Goal: Task Accomplishment & Management: Use online tool/utility

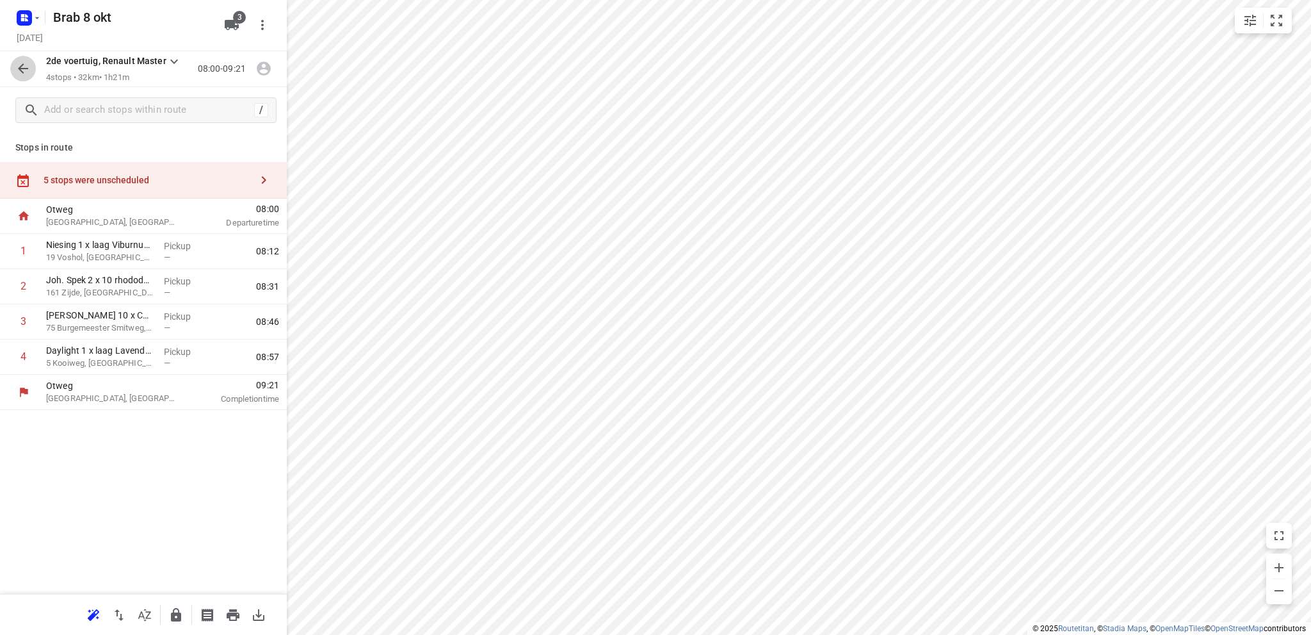
click at [15, 69] on button "button" at bounding box center [23, 69] width 26 height 26
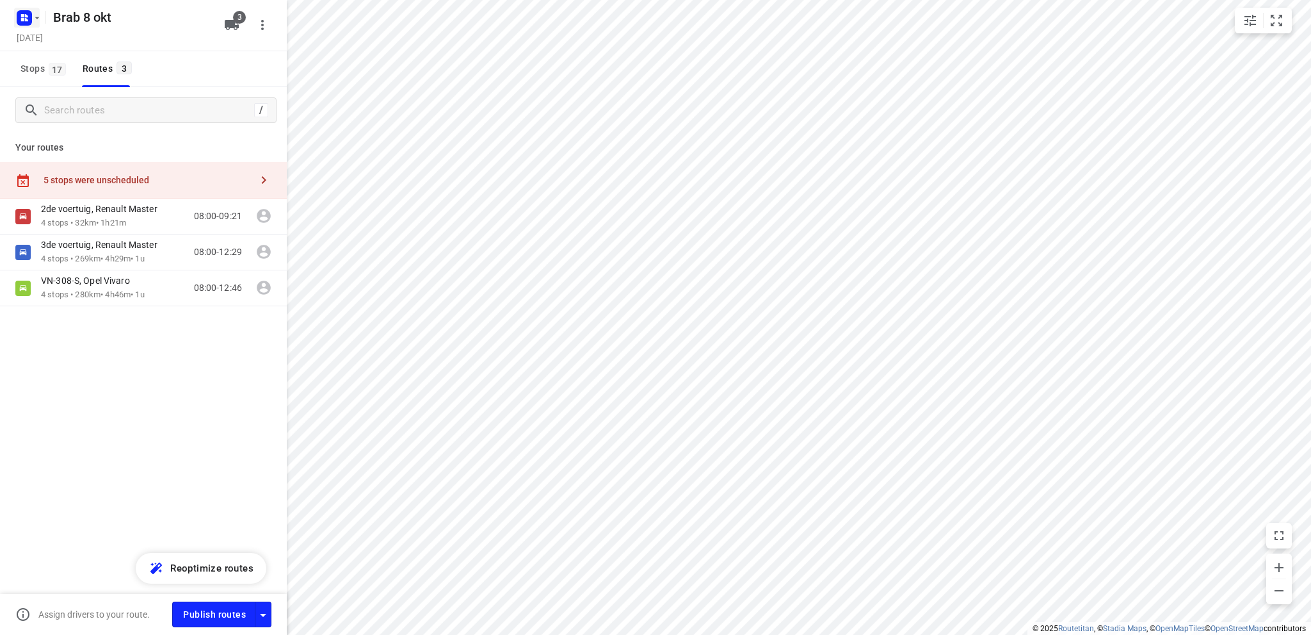
click at [40, 17] on icon "button" at bounding box center [37, 18] width 10 height 10
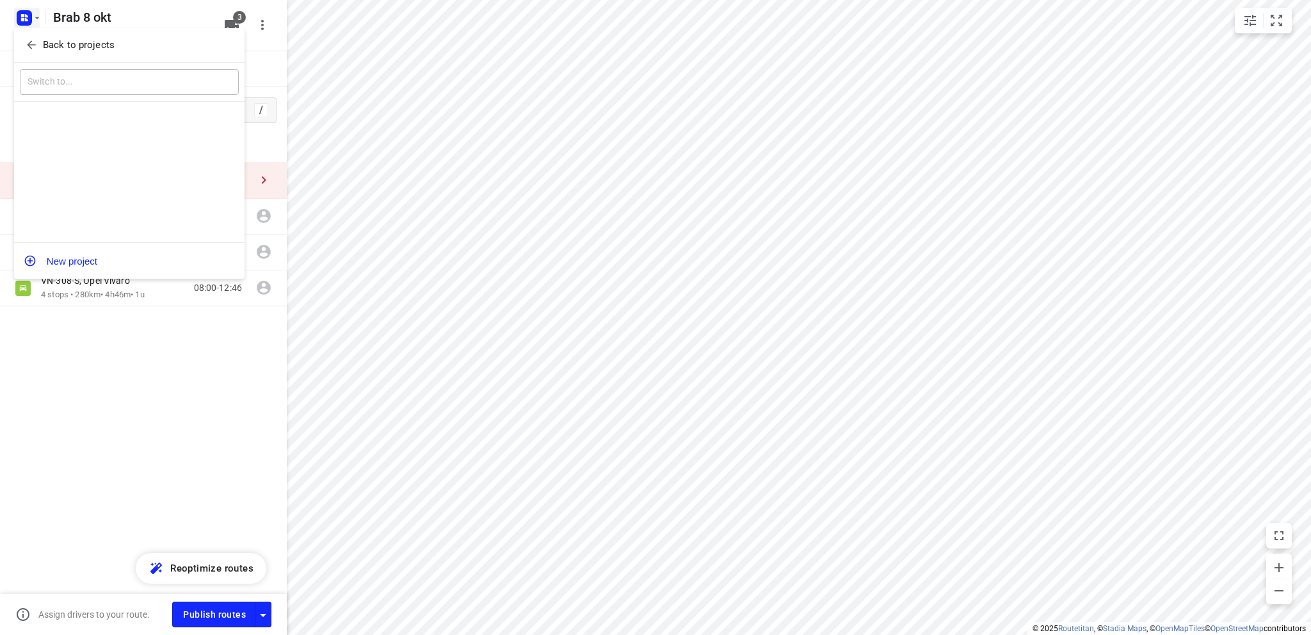
drag, startPoint x: 53, startPoint y: 51, endPoint x: 92, endPoint y: 3, distance: 61.9
click at [54, 51] on p "Back to projects" at bounding box center [79, 45] width 72 height 15
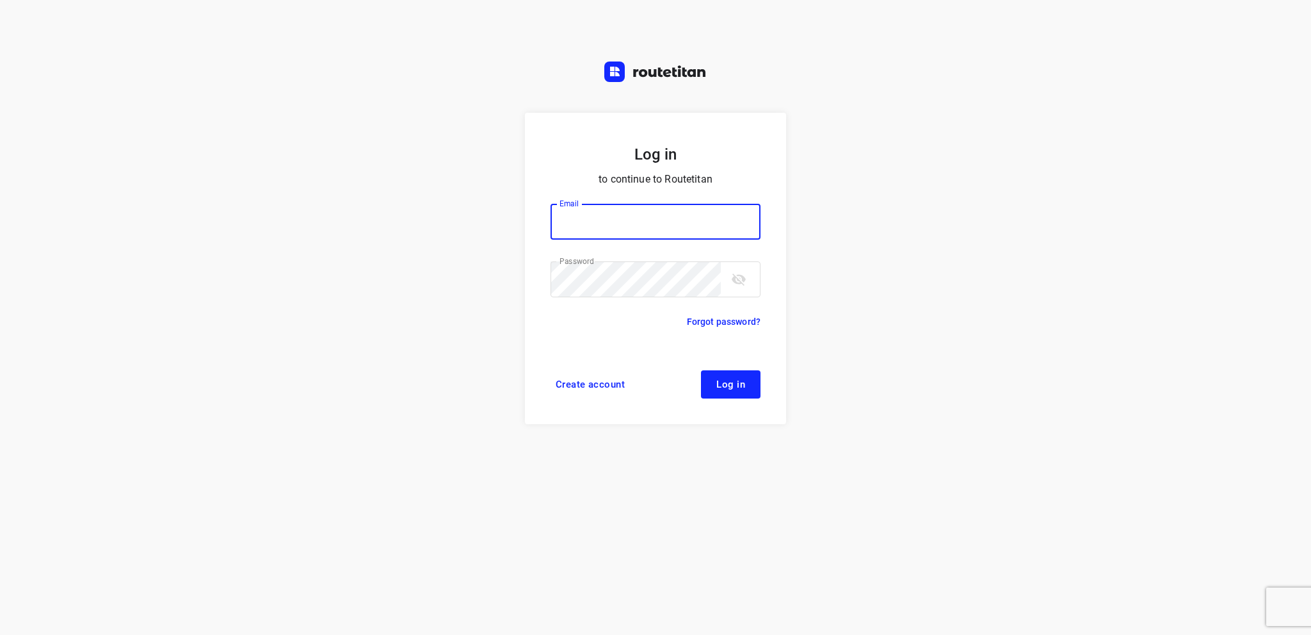
type input "info@tasboomkwekerij.nl"
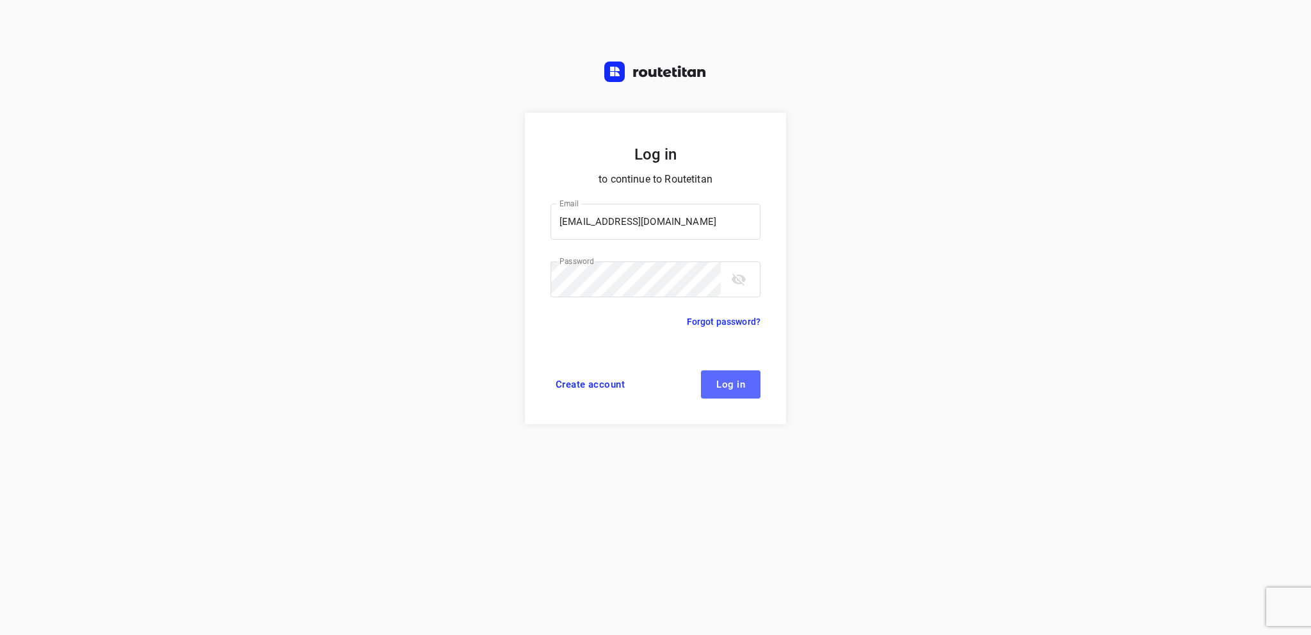
click at [731, 389] on span "Log in" at bounding box center [730, 384] width 29 height 10
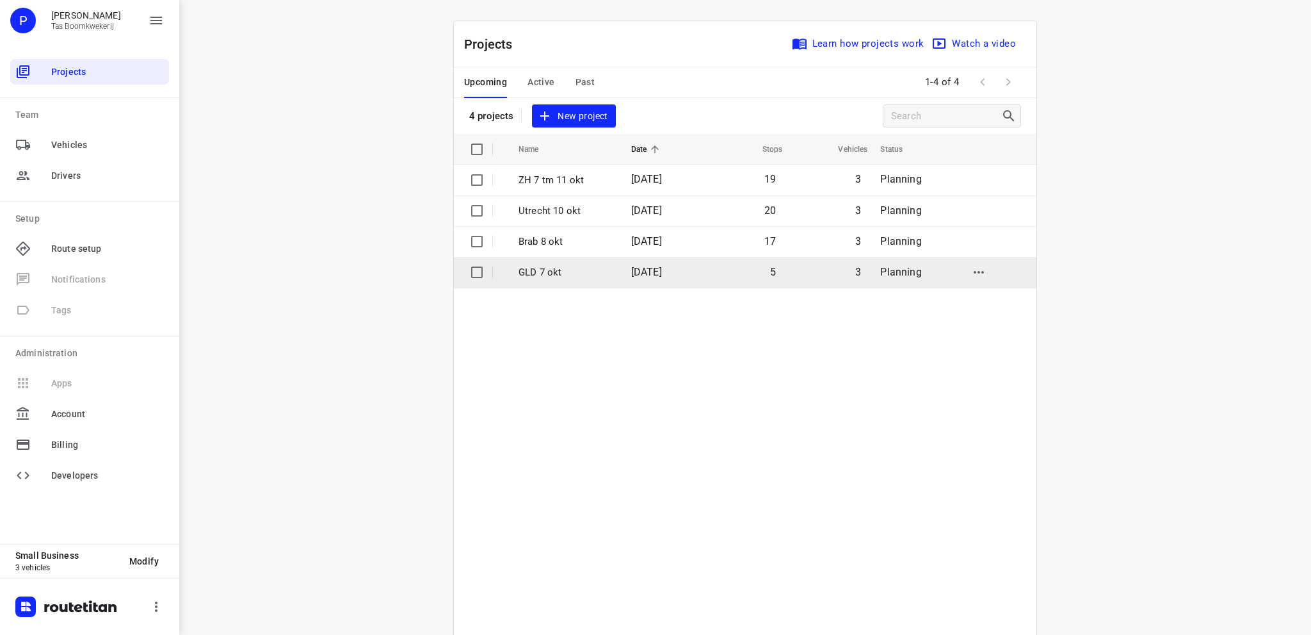
click at [556, 279] on td "GLD 7 okt" at bounding box center [563, 272] width 115 height 31
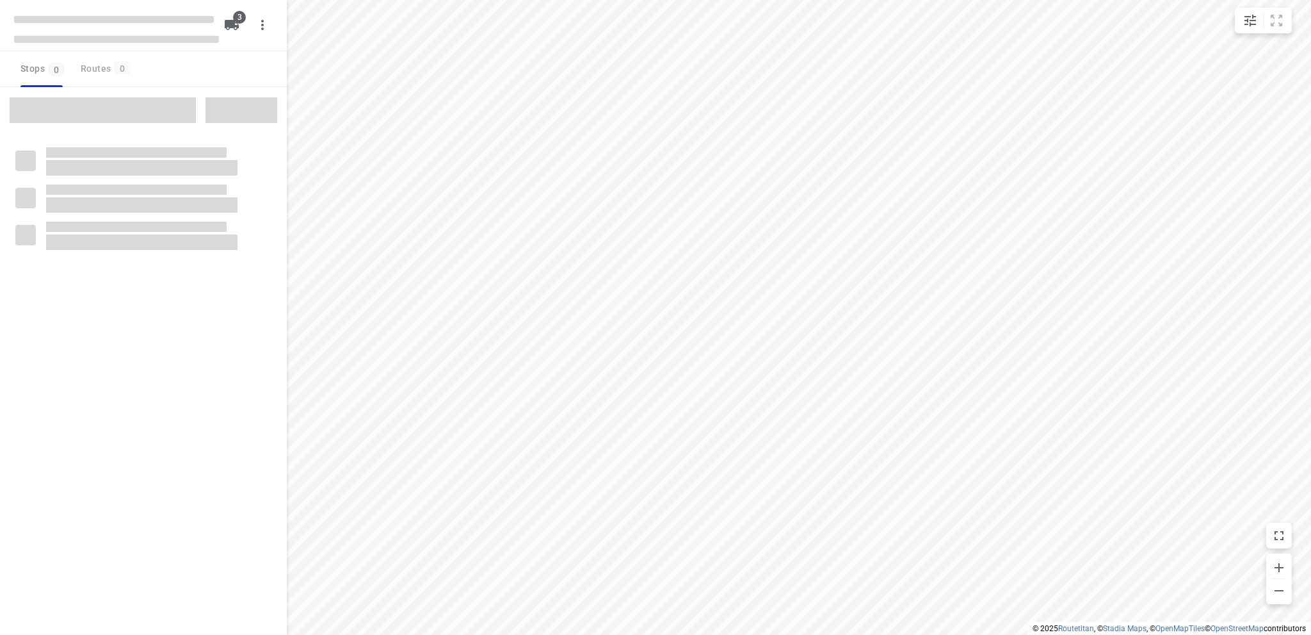
type input "distance"
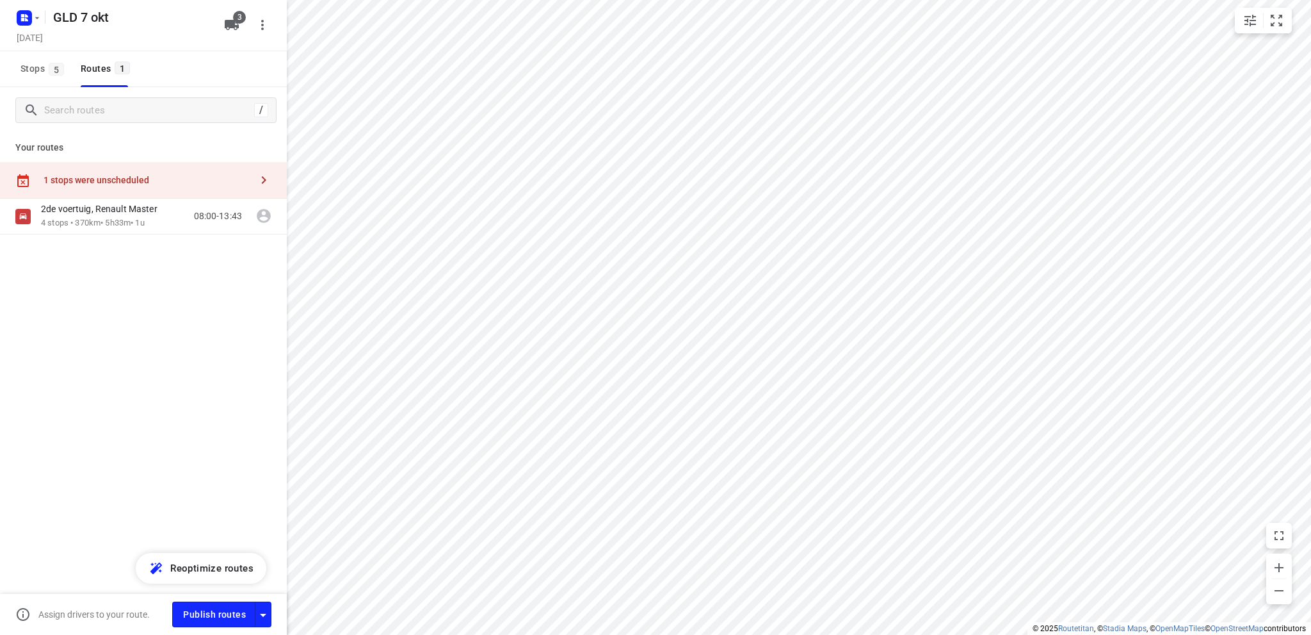
click at [79, 195] on div "1 stops were unscheduled" at bounding box center [143, 180] width 287 height 36
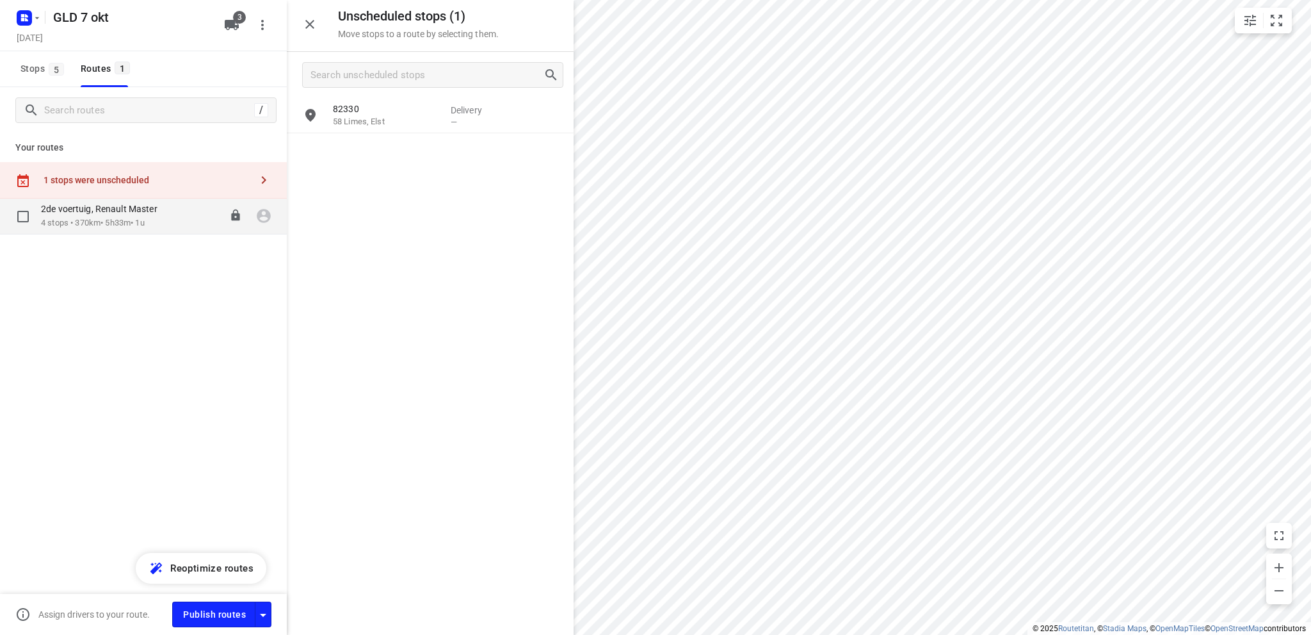
click at [71, 217] on p "4 stops • 370km • 5h33m • 1u" at bounding box center [105, 223] width 129 height 12
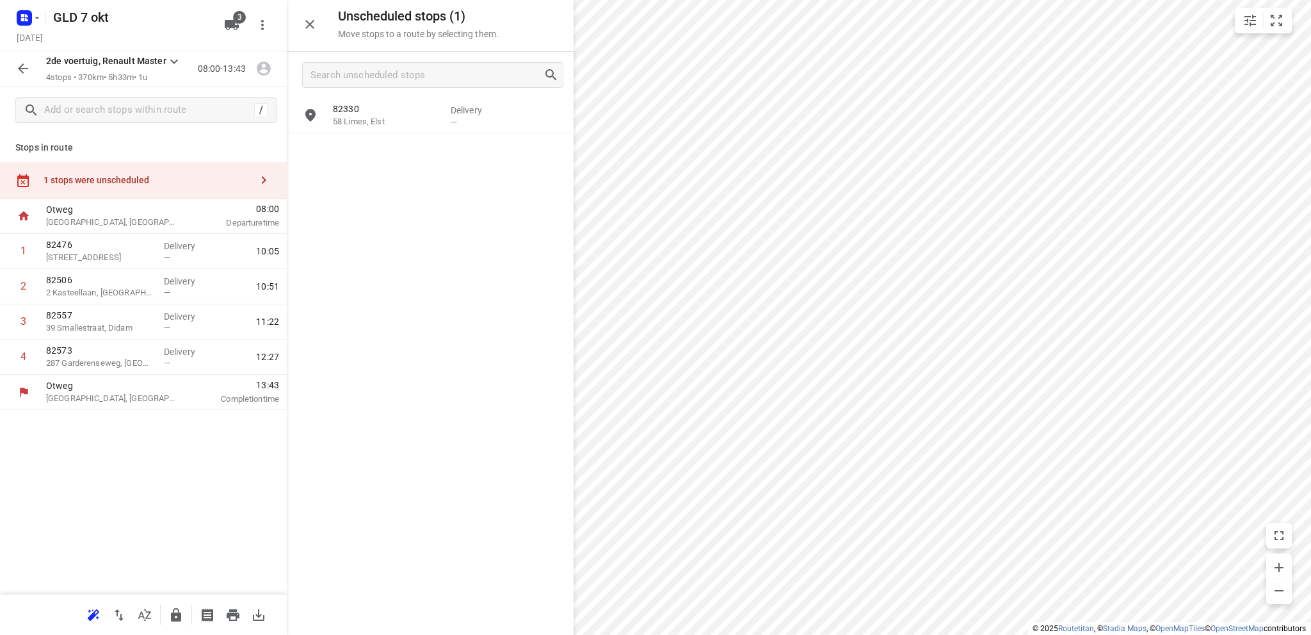
click at [72, 176] on div "1 stops were unscheduled" at bounding box center [147, 180] width 207 height 10
click at [112, 109] on input "text" at bounding box center [147, 111] width 205 height 20
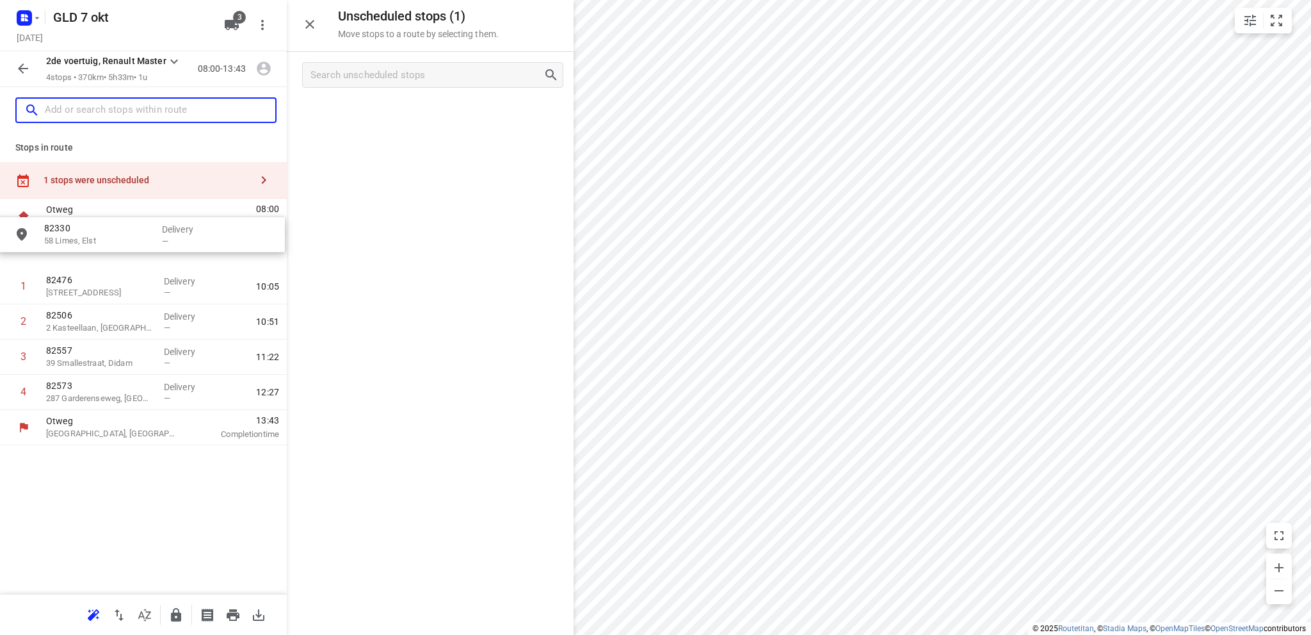
drag, startPoint x: 350, startPoint y: 120, endPoint x: 63, endPoint y: 244, distance: 312.6
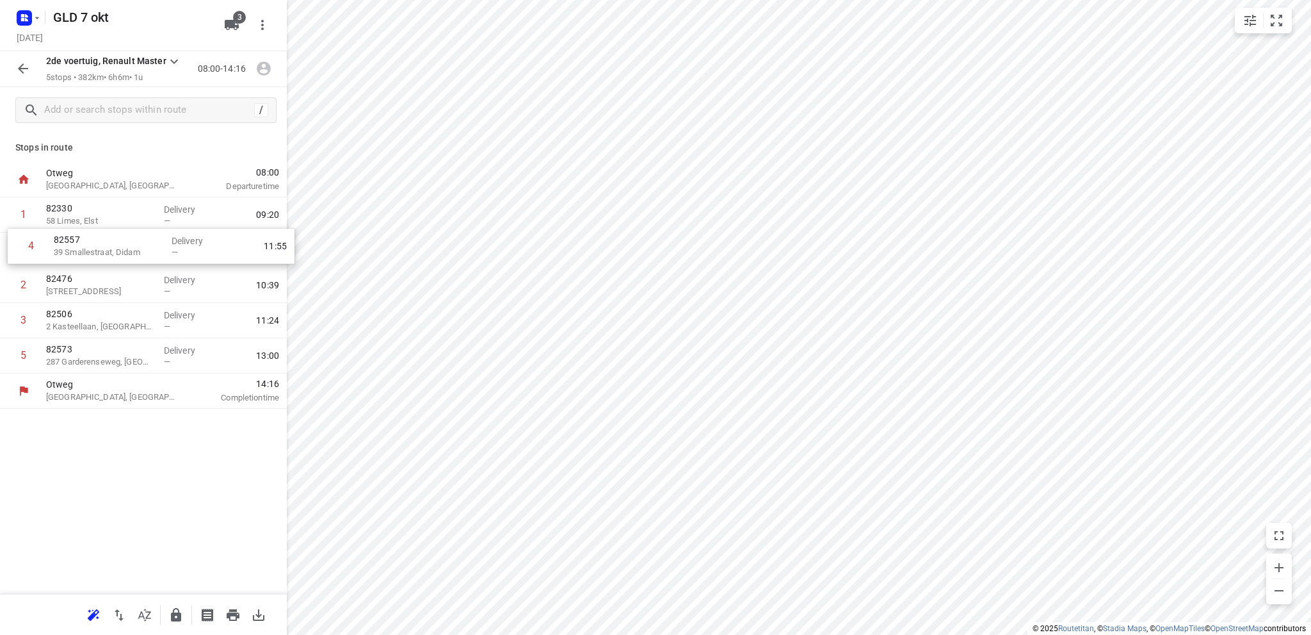
drag, startPoint x: 128, startPoint y: 320, endPoint x: 138, endPoint y: 242, distance: 78.8
click at [138, 242] on div "1 82330 58 Limes, Elst Delivery — 09:20 2 82476 [STREET_ADDRESS] Brinkheurne De…" at bounding box center [143, 285] width 287 height 176
drag, startPoint x: 95, startPoint y: 312, endPoint x: 97, endPoint y: 275, distance: 36.6
click at [97, 275] on div "1 82330 58 Limes, Elst Delivery — 09:20 2 82557 39 Smallestraat, Didam Delivery…" at bounding box center [143, 285] width 287 height 176
drag, startPoint x: 92, startPoint y: 321, endPoint x: 99, endPoint y: 281, distance: 41.1
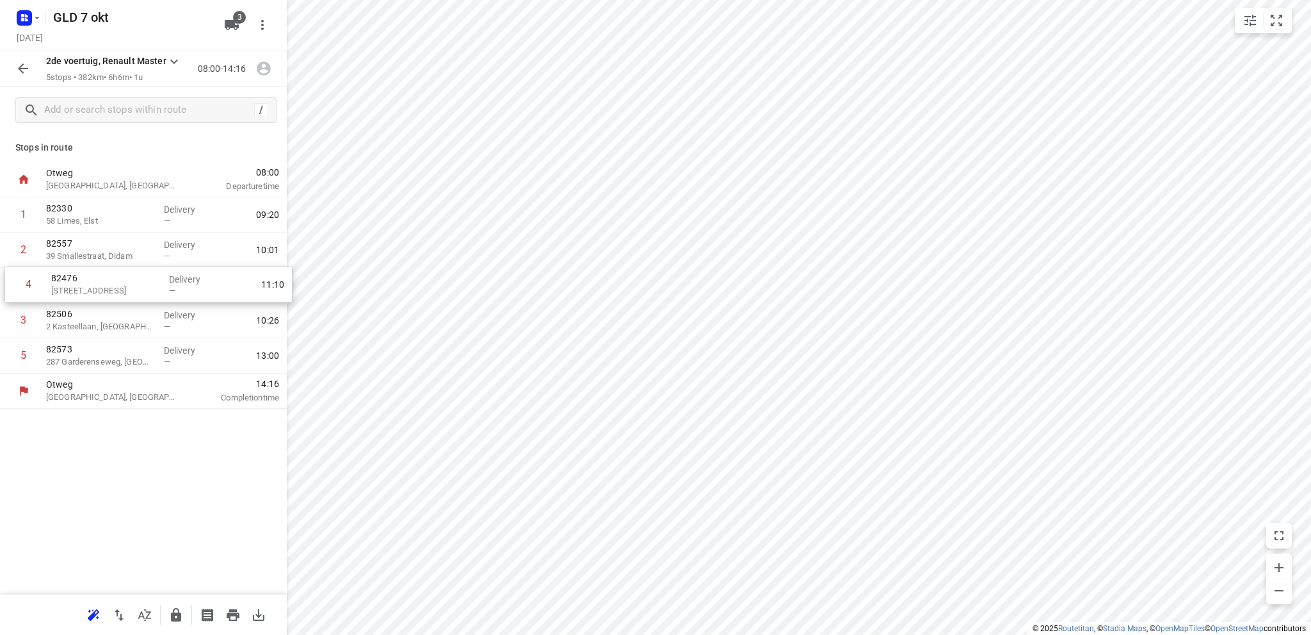
click at [99, 281] on div "1 82330 58 Limes, Elst Delivery — 09:20 2 82557 39 Smallestraat, Didam Delivery…" at bounding box center [143, 285] width 287 height 176
drag, startPoint x: 146, startPoint y: 293, endPoint x: 144, endPoint y: 245, distance: 48.1
click at [144, 245] on div "1 82330 58 Limes, Elst Delivery — 09:20 2 82557 39 Smallestraat, Didam Delivery…" at bounding box center [143, 285] width 287 height 176
drag, startPoint x: 125, startPoint y: 326, endPoint x: 136, endPoint y: 277, distance: 50.6
click at [136, 277] on div "1 82330 58 Limes, Elst Delivery — 09:20 2 82476 [STREET_ADDRESS] Brinkheurne De…" at bounding box center [143, 285] width 287 height 176
